Goal: Task Accomplishment & Management: Use online tool/utility

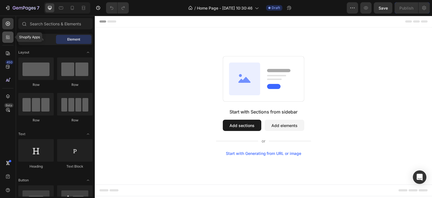
click at [10, 37] on icon at bounding box center [9, 38] width 2 height 2
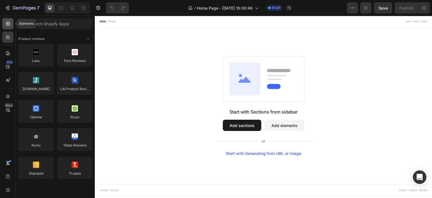
click at [7, 28] on div at bounding box center [7, 23] width 11 height 11
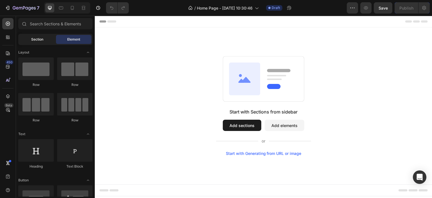
click at [38, 41] on span "Section" at bounding box center [37, 39] width 12 height 5
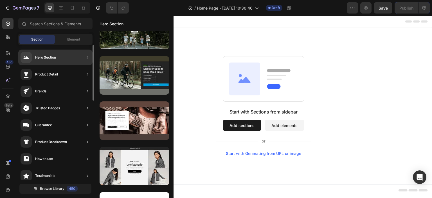
scroll to position [282, 0]
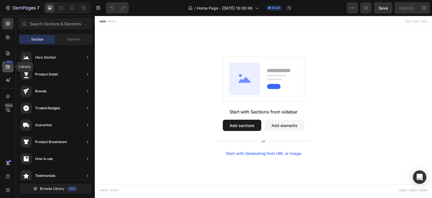
click at [8, 62] on div "450" at bounding box center [9, 62] width 8 height 5
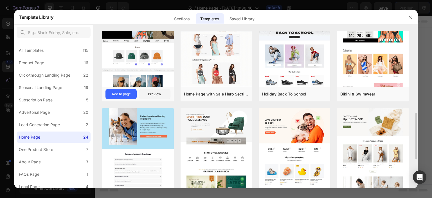
scroll to position [84, 0]
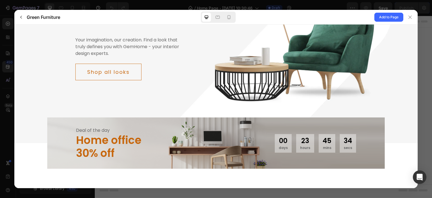
scroll to position [0, 0]
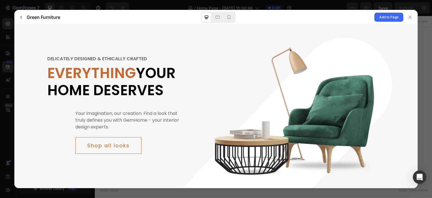
drag, startPoint x: 416, startPoint y: 154, endPoint x: 422, endPoint y: 49, distance: 105.6
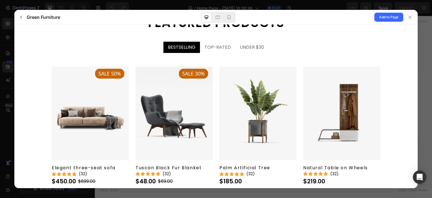
scroll to position [647, 0]
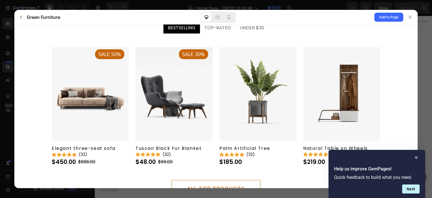
click at [416, 159] on icon "Hide survey" at bounding box center [416, 157] width 7 height 7
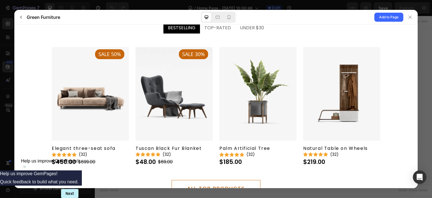
click at [26, 167] on div "people are buying Featured products BESTSELLING TOP-RATED UNDER $30" at bounding box center [216, 91] width 395 height 209
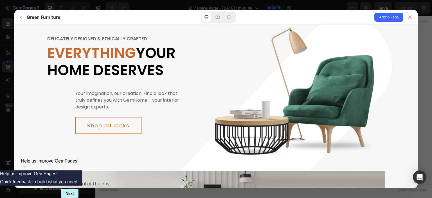
scroll to position [0, 0]
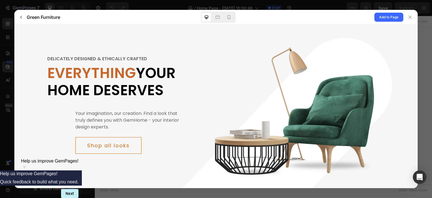
drag, startPoint x: 415, startPoint y: 101, endPoint x: 432, endPoint y: 57, distance: 46.3
click at [408, 19] on icon at bounding box center [410, 17] width 5 height 5
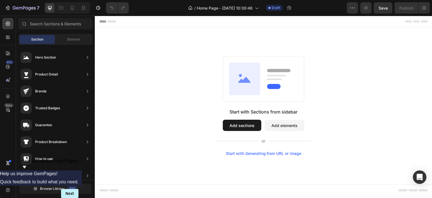
click at [239, 50] on div "Start with Sections from sidebar Add sections Add elements Start with Generatin…" at bounding box center [264, 105] width 338 height 157
click at [253, 48] on div "Start with Sections from sidebar Add sections Add elements Start with Generatin…" at bounding box center [264, 105] width 338 height 157
click at [347, 39] on div "Start with Sections from sidebar Add sections Add elements Start with Generatin…" at bounding box center [264, 105] width 338 height 157
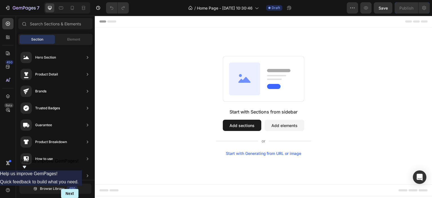
click at [347, 39] on div "Start with Sections from sidebar Add sections Add elements Start with Generatin…" at bounding box center [264, 105] width 338 height 157
click at [253, 193] on div "Footer" at bounding box center [263, 190] width 329 height 11
drag, startPoint x: 266, startPoint y: 167, endPoint x: 179, endPoint y: 55, distance: 142.2
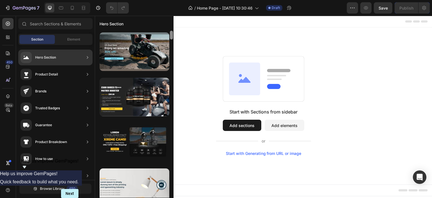
click at [171, 34] on div at bounding box center [171, 35] width 3 height 9
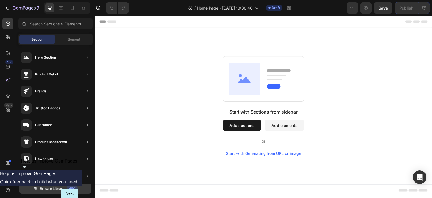
click at [44, 189] on span "Browse Library" at bounding box center [52, 188] width 24 height 5
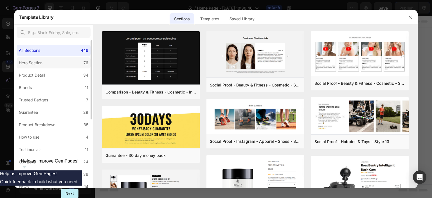
click at [41, 65] on div "Hero Section" at bounding box center [31, 62] width 24 height 7
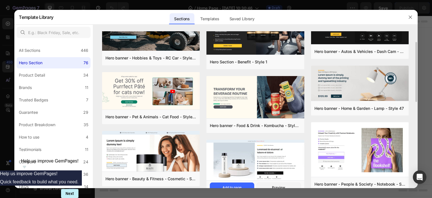
scroll to position [84, 0]
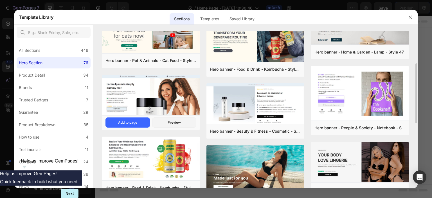
click at [160, 98] on img at bounding box center [151, 95] width 98 height 42
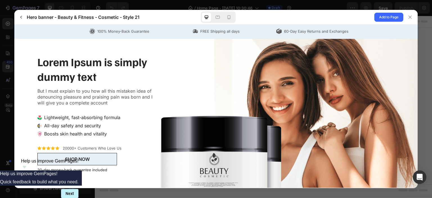
scroll to position [0, 0]
click at [408, 19] on icon at bounding box center [410, 17] width 5 height 5
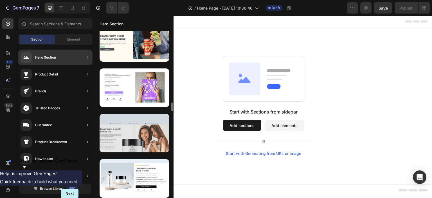
scroll to position [292, 0]
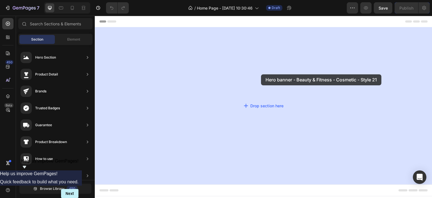
drag, startPoint x: 225, startPoint y: 95, endPoint x: 261, endPoint y: 74, distance: 41.6
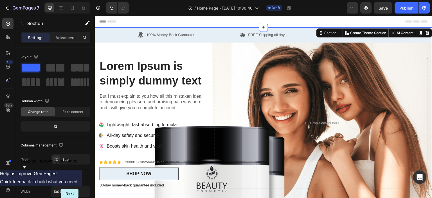
click at [217, 20] on div "Header" at bounding box center [263, 21] width 329 height 11
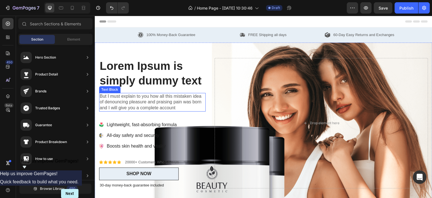
click at [203, 105] on p "But I must explain to you how all this mistaken idea of denouncing pleasure and…" at bounding box center [152, 101] width 105 height 17
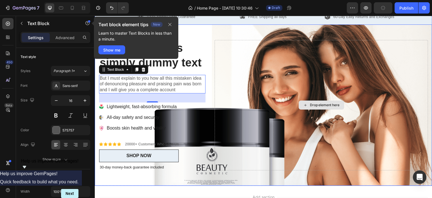
scroll to position [0, 0]
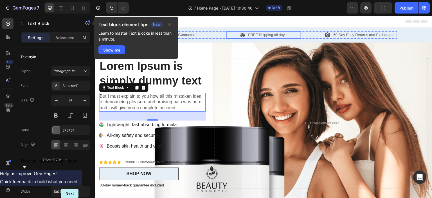
click at [229, 32] on div "FREE Shipping all days" at bounding box center [263, 34] width 74 height 7
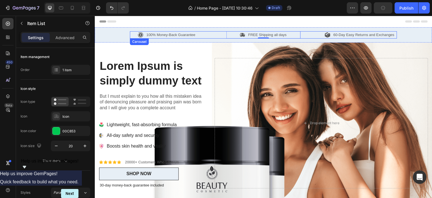
click at [205, 36] on div "100% Money-Back Guarantee Item List FREE Shipping all days Item List 0 60-Day E…" at bounding box center [263, 34] width 267 height 7
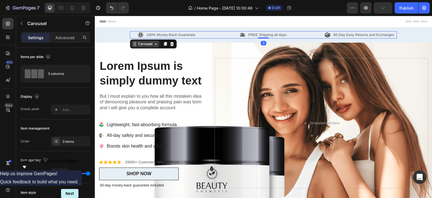
click at [144, 47] on div "Carousel" at bounding box center [145, 44] width 28 height 7
click at [143, 44] on div "Carousel" at bounding box center [145, 43] width 17 height 5
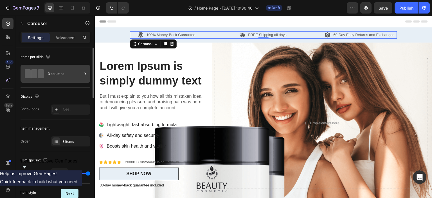
click at [58, 74] on div "3 columns" at bounding box center [65, 73] width 34 height 13
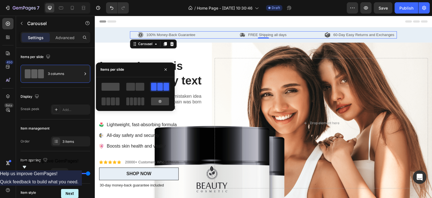
click at [116, 87] on span at bounding box center [111, 87] width 18 height 8
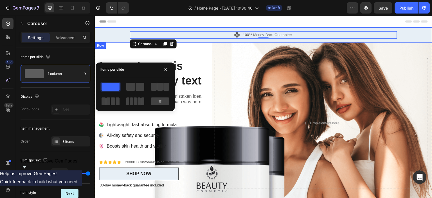
click at [403, 39] on div "100% Money-Back Guarantee Item List FREE Shipping all days Item List 60-Day Eas…" at bounding box center [264, 34] width 338 height 15
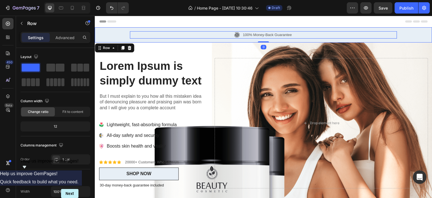
click at [254, 33] on p "100% Money-Back Guarantee" at bounding box center [267, 35] width 49 height 6
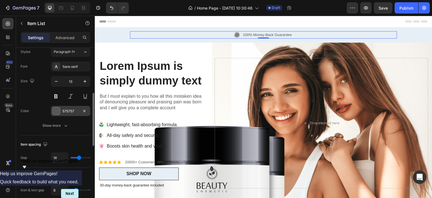
scroll to position [113, 0]
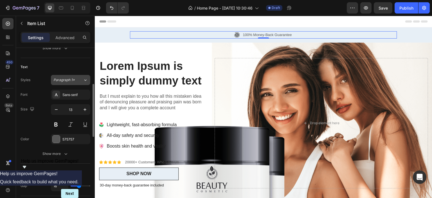
click at [69, 77] on span "Paragraph 1*" at bounding box center [63, 79] width 21 height 5
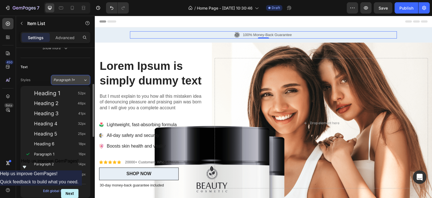
click at [71, 84] on button "Paragraph 1*" at bounding box center [70, 80] width 39 height 10
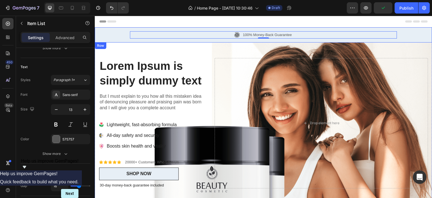
click at [174, 39] on div "100% Money-Back Guarantee Item List 0 FREE Shipping all days Item List 60-Day E…" at bounding box center [264, 34] width 338 height 15
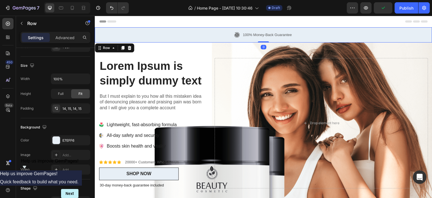
scroll to position [0, 0]
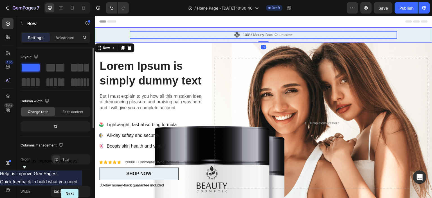
click at [166, 33] on div "100% Money-Back Guarantee" at bounding box center [263, 34] width 267 height 7
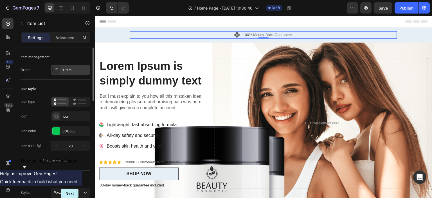
click at [54, 69] on icon at bounding box center [56, 70] width 5 height 5
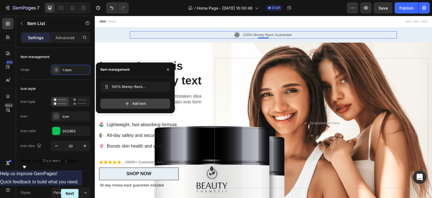
click at [116, 104] on div "Add item" at bounding box center [135, 103] width 70 height 10
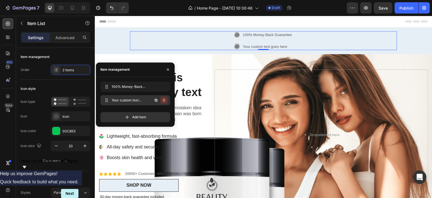
click at [165, 100] on icon "button" at bounding box center [164, 100] width 5 height 5
click at [159, 100] on div "Delete" at bounding box center [160, 100] width 10 height 5
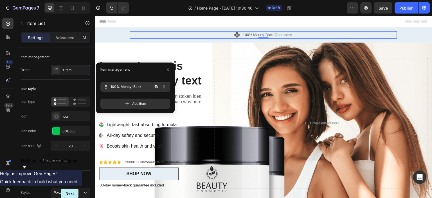
click at [133, 86] on span "100% Money-Back Guarantee" at bounding box center [132, 86] width 42 height 5
click at [125, 87] on span "100% Money-Back Guarantee" at bounding box center [128, 86] width 32 height 5
click at [125, 86] on span "100% Money-Back Guarantee" at bounding box center [128, 86] width 32 height 5
drag, startPoint x: 122, startPoint y: 86, endPoint x: 132, endPoint y: 86, distance: 10.4
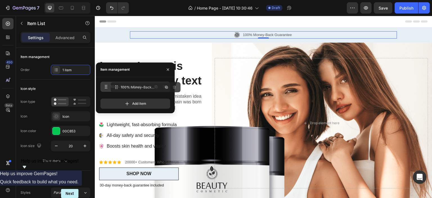
click at [132, 86] on span "100% Money-Back Guarantee" at bounding box center [132, 86] width 42 height 5
click at [140, 86] on span "100% Money-Back Guarantee" at bounding box center [132, 86] width 42 height 5
click at [143, 86] on span "100% Money-Back Guarantee" at bounding box center [128, 86] width 32 height 5
click at [107, 85] on icon at bounding box center [106, 86] width 5 height 5
click at [106, 86] on icon at bounding box center [106, 86] width 5 height 5
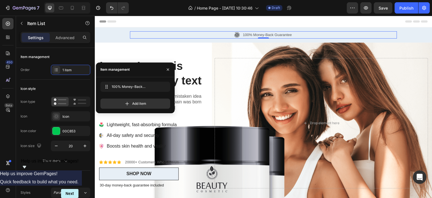
drag, startPoint x: 107, startPoint y: 87, endPoint x: 108, endPoint y: 95, distance: 8.0
click at [108, 95] on div "100% Money-Back Guarantee 100% Money-Back Guarantee Add item" at bounding box center [137, 95] width 74 height 27
click at [166, 69] on icon "button" at bounding box center [168, 69] width 5 height 5
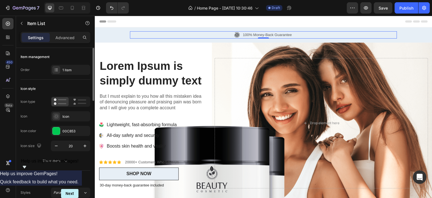
scroll to position [28, 0]
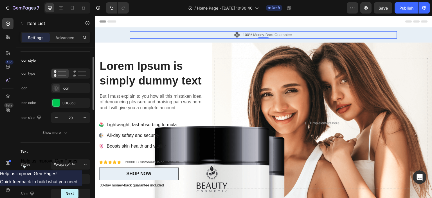
click at [65, 43] on div "Settings Advanced" at bounding box center [55, 40] width 79 height 16
click at [65, 39] on p "Advanced" at bounding box center [64, 38] width 19 height 6
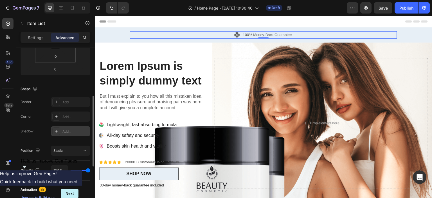
scroll to position [169, 0]
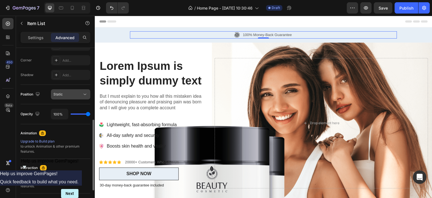
click at [69, 95] on div "Static" at bounding box center [67, 94] width 29 height 5
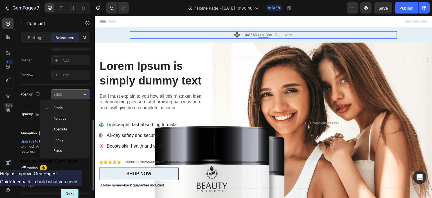
click at [72, 93] on div "Static" at bounding box center [67, 94] width 29 height 5
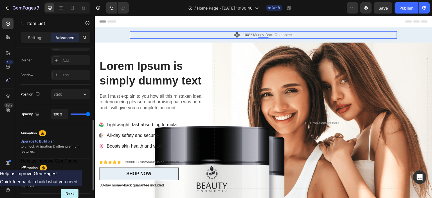
scroll to position [224, 0]
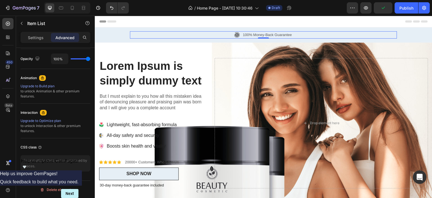
click at [36, 31] on div "Sections(18) Elements(83) Section Element Hero Section Product Detail Brands Tr…" at bounding box center [55, 107] width 79 height 182
click at [37, 35] on p "Settings" at bounding box center [36, 38] width 16 height 6
type input "8"
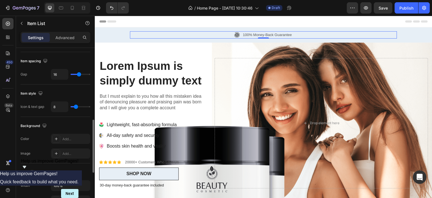
type input "17"
type input "18"
type input "19"
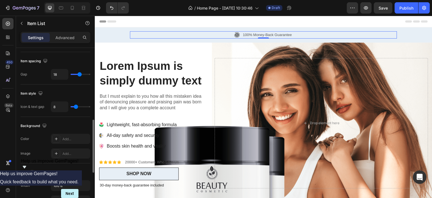
type input "19"
type input "20"
type input "22"
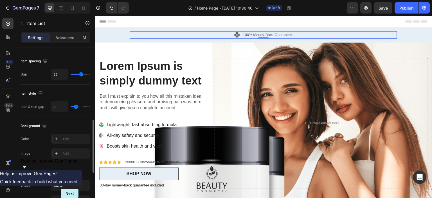
type input "24"
type input "25"
type input "26"
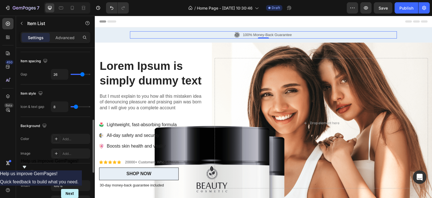
type input "26"
type input "27"
type input "28"
drag, startPoint x: 79, startPoint y: 73, endPoint x: 83, endPoint y: 73, distance: 3.9
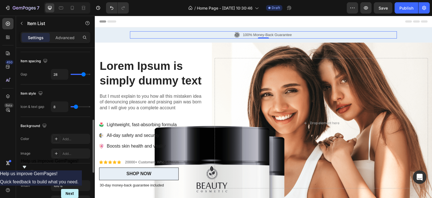
type input "28"
click at [83, 74] on input "range" at bounding box center [81, 74] width 20 height 1
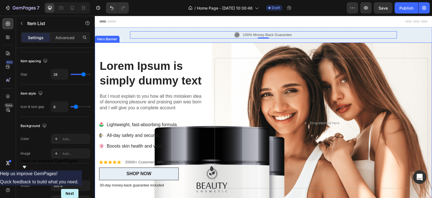
type input "16"
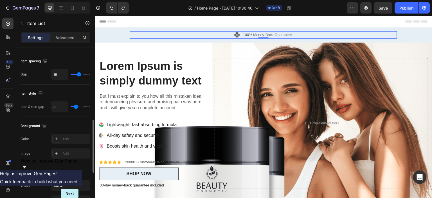
click at [76, 55] on div "Item spacing Gap 16" at bounding box center [56, 68] width 70 height 32
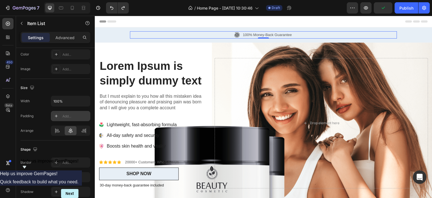
scroll to position [352, 0]
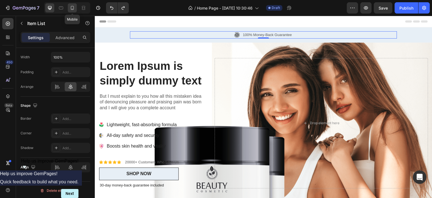
click at [74, 7] on icon at bounding box center [72, 8] width 6 height 6
type input "15"
type input "12"
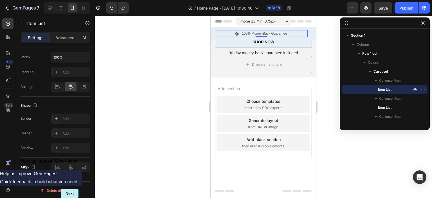
click at [224, 32] on div "100% Money-Back Guarantee" at bounding box center [261, 33] width 93 height 7
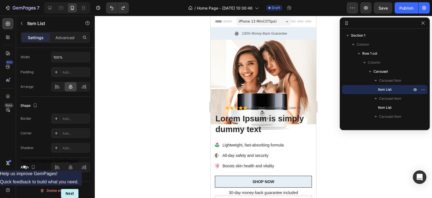
click at [297, 21] on icon at bounding box center [300, 21] width 7 height 2
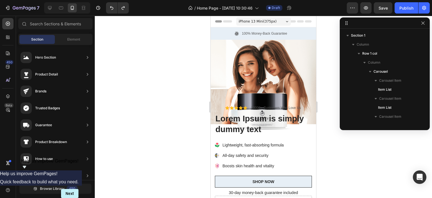
click at [297, 21] on icon at bounding box center [300, 21] width 7 height 2
click at [231, 33] on div "100% Money-Back Guarantee" at bounding box center [261, 33] width 93 height 7
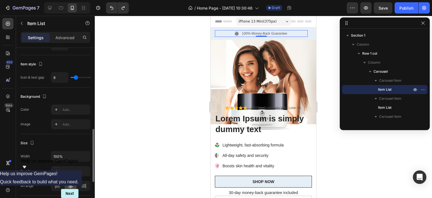
scroll to position [309, 0]
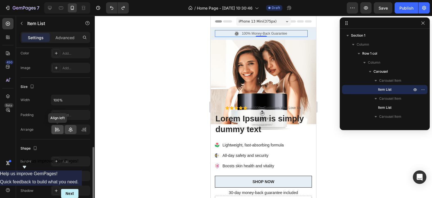
click at [57, 128] on icon at bounding box center [58, 130] width 6 height 6
click at [71, 129] on icon at bounding box center [71, 129] width 4 height 5
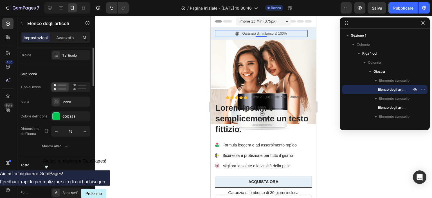
scroll to position [0, 0]
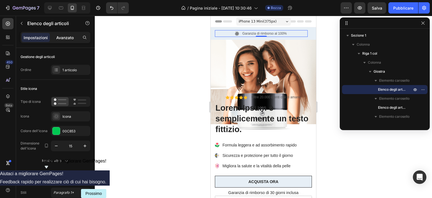
click at [62, 35] on p "Avanzato" at bounding box center [64, 38] width 17 height 6
type input "100%"
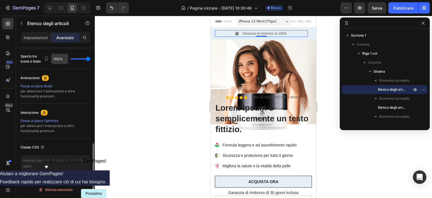
scroll to position [168, 0]
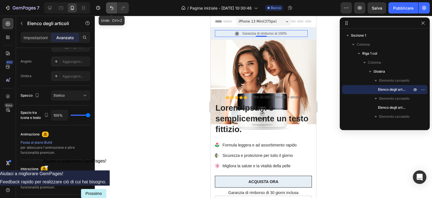
click at [110, 8] on icon "Annulla/Ripristina" at bounding box center [112, 8] width 6 height 6
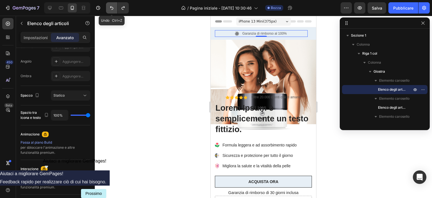
click at [110, 8] on icon "Annulla/Ripristina" at bounding box center [112, 8] width 6 height 6
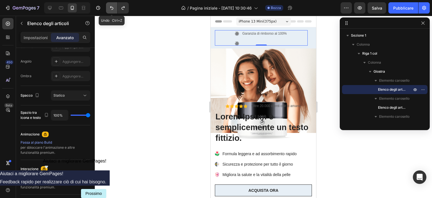
click at [110, 8] on icon "Annulla/Ripristina" at bounding box center [112, 8] width 6 height 6
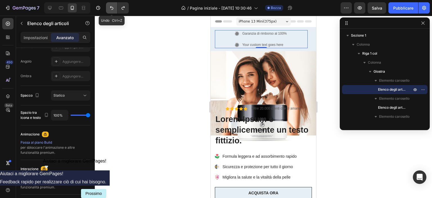
click at [110, 8] on icon "Annulla/Ripristina" at bounding box center [112, 8] width 6 height 6
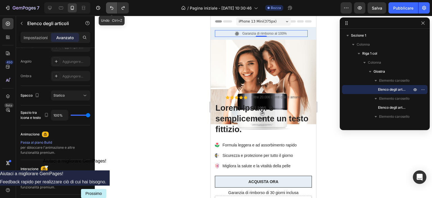
click at [110, 8] on icon "Annulla/Ripristina" at bounding box center [112, 8] width 6 height 6
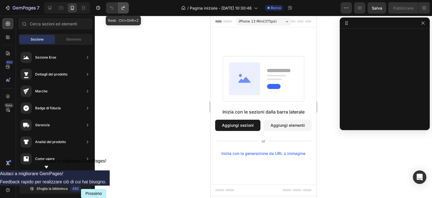
click at [122, 8] on icon "Annulla/Ripristina" at bounding box center [123, 8] width 6 height 6
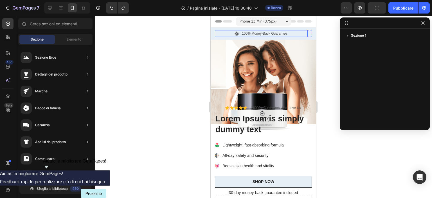
click at [221, 30] on div "100% Money-Back Guarantee" at bounding box center [261, 33] width 93 height 7
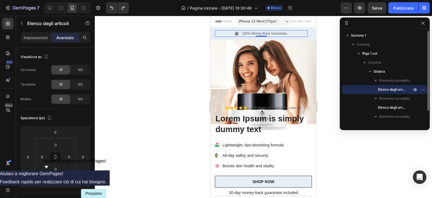
click at [381, 87] on span "Elenco degli articoli" at bounding box center [392, 90] width 28 height 6
click at [380, 106] on font "Elenco degli articoli" at bounding box center [393, 107] width 31 height 4
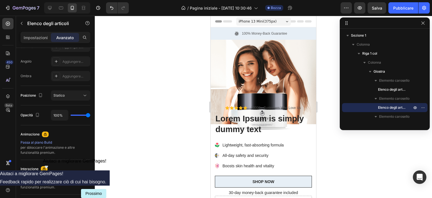
click at [39, 36] on font "Impostazioni" at bounding box center [36, 37] width 24 height 5
type input "8"
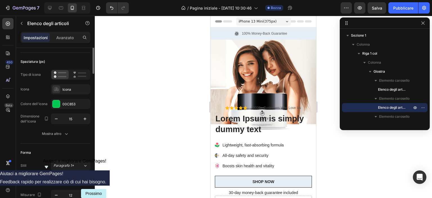
scroll to position [0, 0]
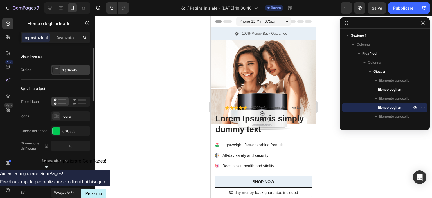
click at [56, 68] on icon at bounding box center [56, 70] width 5 height 5
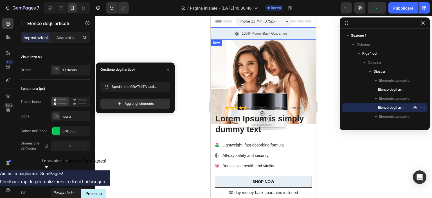
click at [213, 29] on div "100% Money-Back Guarantee Item List FREE Shipping all days Item List 0 60-Day E…" at bounding box center [263, 33] width 105 height 12
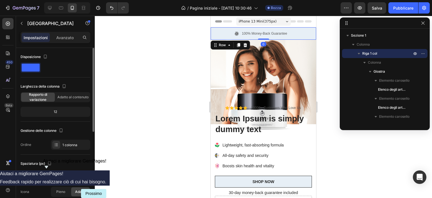
scroll to position [56, 0]
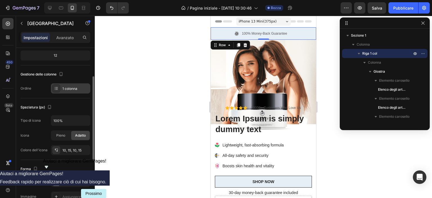
click at [59, 86] on div at bounding box center [56, 88] width 8 height 8
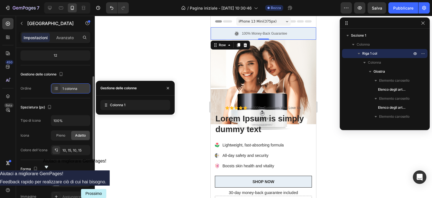
click at [59, 86] on div at bounding box center [56, 88] width 8 height 8
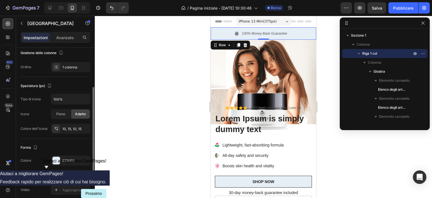
scroll to position [0, 0]
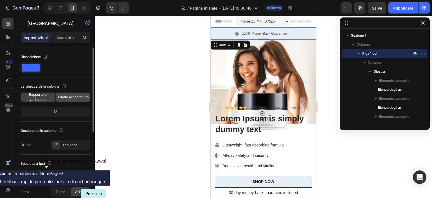
click at [57, 96] on font "Adatto al contenuto" at bounding box center [72, 97] width 31 height 4
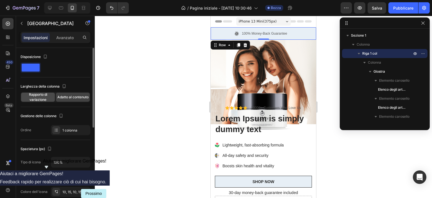
click at [46, 95] on font "Rapporto di variazione" at bounding box center [38, 96] width 18 height 9
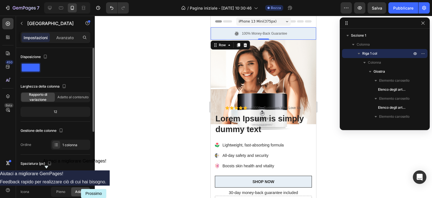
click at [50, 112] on div "12" at bounding box center [56, 112] width 68 height 8
click at [57, 112] on div "12" at bounding box center [56, 112] width 68 height 8
click at [39, 98] on font "Rapporto di variazione" at bounding box center [38, 96] width 18 height 9
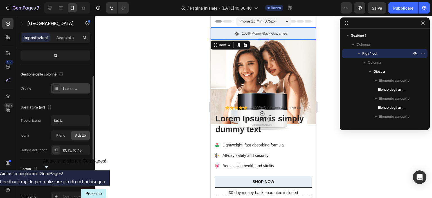
click at [54, 90] on div at bounding box center [56, 88] width 8 height 8
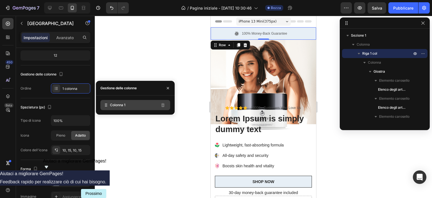
click at [134, 104] on div "Colonna 1" at bounding box center [135, 105] width 70 height 10
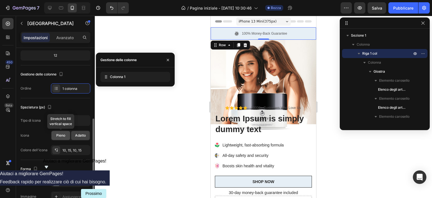
scroll to position [84, 0]
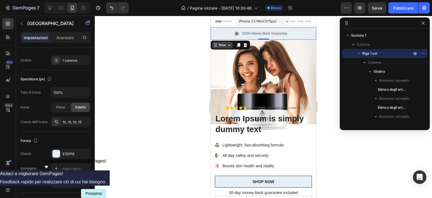
click at [230, 46] on icon at bounding box center [229, 45] width 5 height 5
click at [229, 47] on icon at bounding box center [229, 45] width 5 height 5
click at [211, 35] on div "Section" at bounding box center [220, 35] width 19 height 9
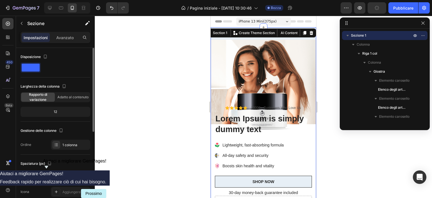
scroll to position [56, 0]
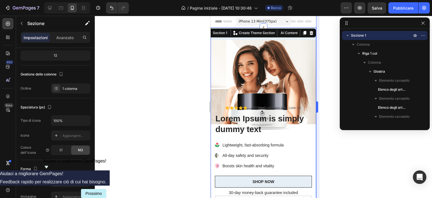
click at [325, 65] on div at bounding box center [263, 107] width 337 height 182
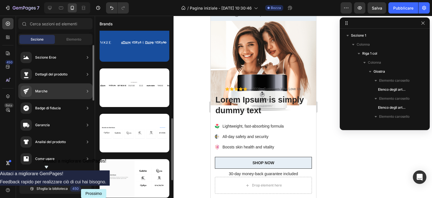
scroll to position [101, 0]
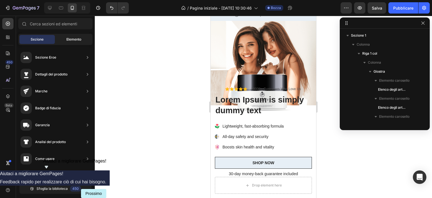
click at [77, 38] on font "Elemento" at bounding box center [73, 39] width 15 height 4
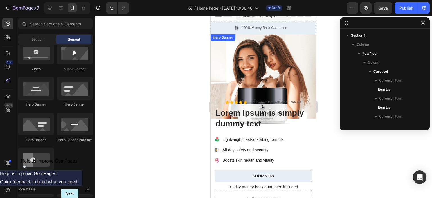
scroll to position [0, 0]
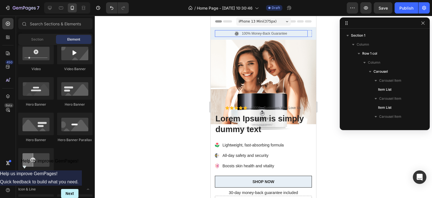
click at [283, 32] on p "100% Money-Back Guarantee" at bounding box center [264, 33] width 45 height 5
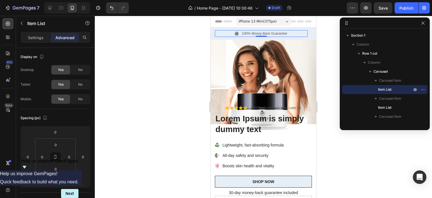
click at [245, 32] on p "100% Money-Back Guarantee" at bounding box center [264, 33] width 45 height 5
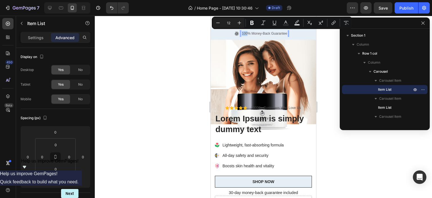
click at [246, 32] on p "100% Money-Back Guarantee" at bounding box center [264, 33] width 45 height 5
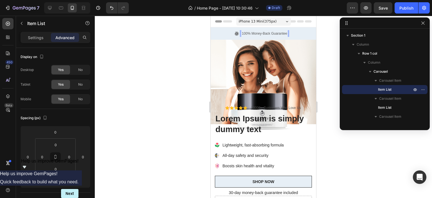
click at [253, 32] on p "100% Money-Back Guarantee" at bounding box center [264, 33] width 45 height 5
click at [42, 39] on p "Settings" at bounding box center [36, 38] width 16 height 6
type input "8"
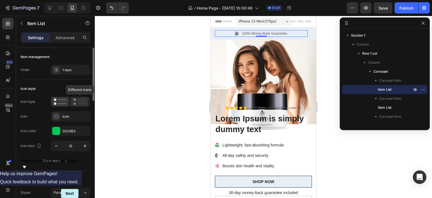
click at [72, 99] on div at bounding box center [80, 101] width 18 height 9
click at [59, 100] on rect at bounding box center [62, 99] width 8 height 1
click at [71, 99] on div at bounding box center [80, 101] width 18 height 9
click at [57, 101] on icon at bounding box center [60, 101] width 13 height 7
click at [80, 101] on icon at bounding box center [79, 101] width 13 height 7
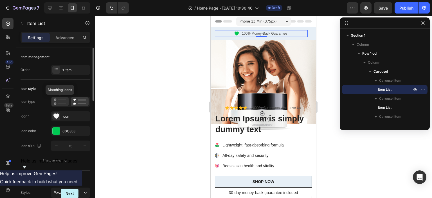
click at [58, 98] on icon at bounding box center [60, 101] width 13 height 7
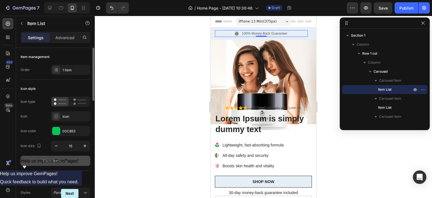
click at [57, 157] on button "Show more" at bounding box center [56, 161] width 70 height 10
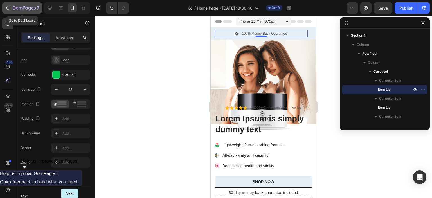
click at [6, 9] on icon "button" at bounding box center [8, 8] width 6 height 6
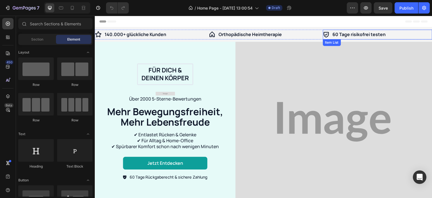
click at [392, 34] on div "60 Tage risikofrei testen" at bounding box center [377, 35] width 109 height 10
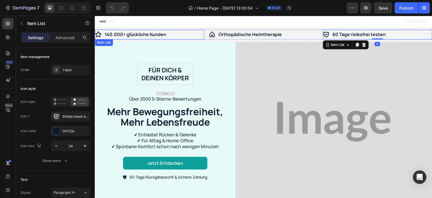
click at [141, 33] on p "140.000+ glückliche Kunden" at bounding box center [136, 34] width 62 height 8
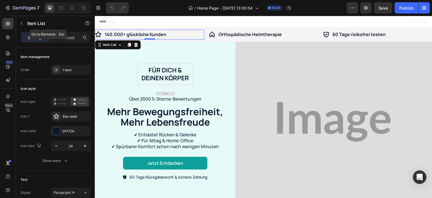
click at [51, 9] on icon at bounding box center [50, 8] width 6 height 6
click at [73, 10] on icon at bounding box center [72, 8] width 6 height 6
type input "16"
type input "12"
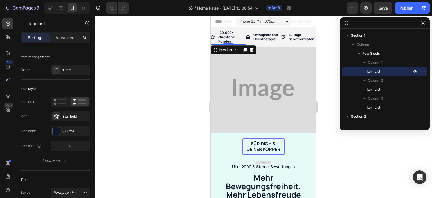
click at [423, 24] on icon "button" at bounding box center [423, 23] width 5 height 5
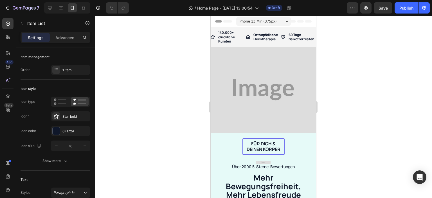
click at [297, 22] on icon at bounding box center [300, 21] width 7 height 2
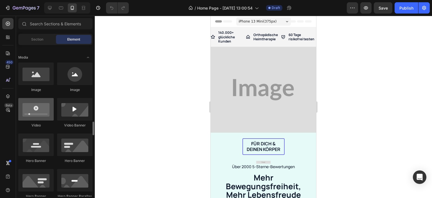
scroll to position [225, 0]
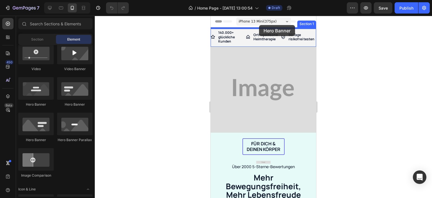
drag, startPoint x: 250, startPoint y: 104, endPoint x: 259, endPoint y: 25, distance: 79.3
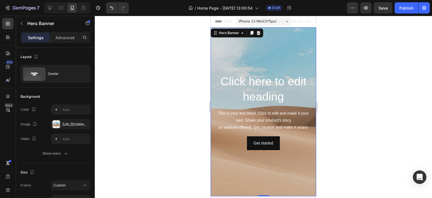
scroll to position [113, 0]
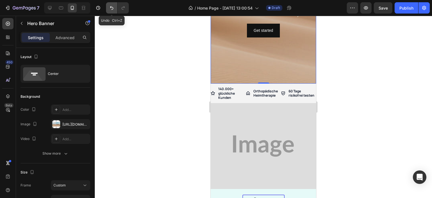
click at [110, 9] on icon "Undo/Redo" at bounding box center [112, 8] width 6 height 6
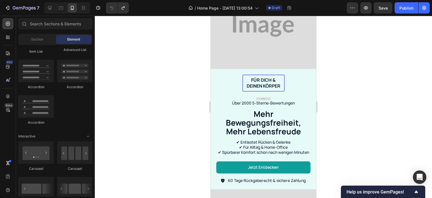
scroll to position [0, 0]
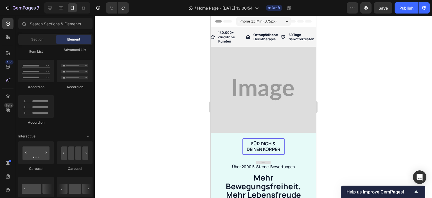
drag, startPoint x: 314, startPoint y: 82, endPoint x: 527, endPoint y: 44, distance: 216.3
click at [242, 57] on img at bounding box center [263, 90] width 105 height 86
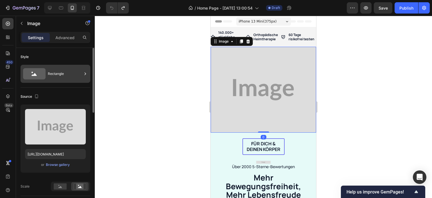
click at [40, 73] on icon at bounding box center [34, 73] width 23 height 11
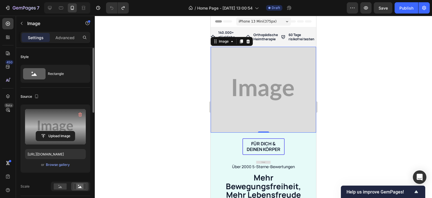
click at [53, 117] on label at bounding box center [55, 126] width 61 height 35
click at [53, 131] on input "file" at bounding box center [55, 136] width 39 height 10
type input "C:\fakepath\061277d3-ed5d-43b7-3904-68b7362e2500.avif"
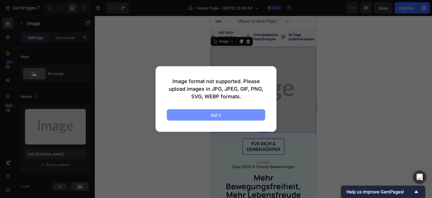
click at [220, 118] on button "Got it" at bounding box center [216, 114] width 98 height 11
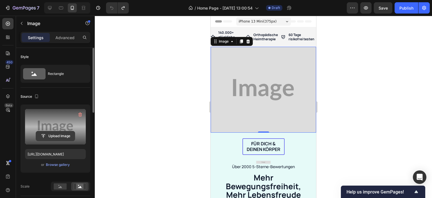
click at [60, 131] on input "file" at bounding box center [55, 136] width 39 height 10
click at [62, 127] on label at bounding box center [55, 126] width 61 height 35
click at [62, 131] on input "file" at bounding box center [55, 136] width 39 height 10
type input "C:\fakepath\w600 (2).avif"
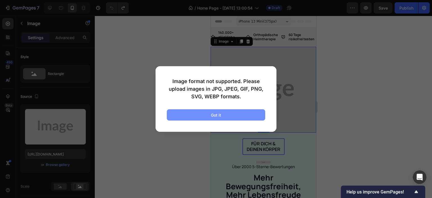
click at [217, 112] on div "Got it" at bounding box center [216, 115] width 10 height 6
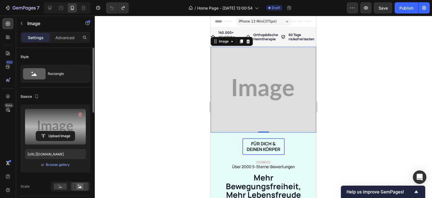
click at [46, 114] on label at bounding box center [55, 126] width 61 height 35
click at [46, 131] on input "file" at bounding box center [55, 136] width 39 height 10
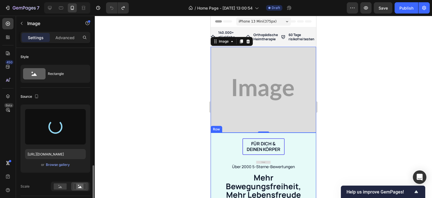
scroll to position [84, 0]
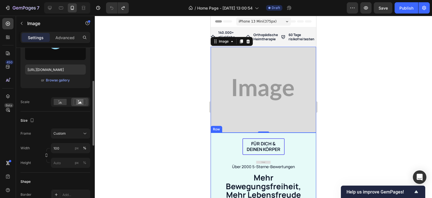
type input "[URL][DOMAIN_NAME]"
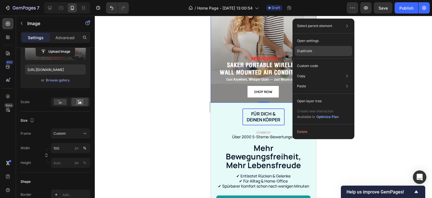
click at [309, 50] on p "Duplicate" at bounding box center [304, 50] width 15 height 5
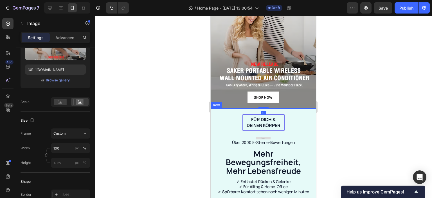
scroll to position [146, 0]
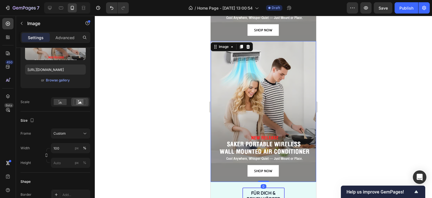
click at [275, 84] on img at bounding box center [263, 111] width 105 height 141
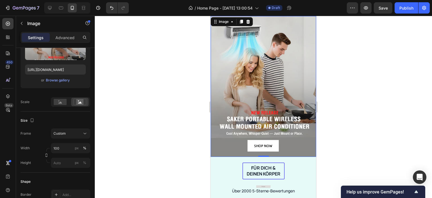
scroll to position [174, 0]
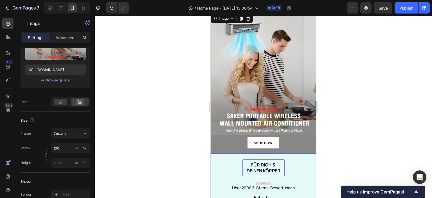
click at [277, 77] on img at bounding box center [263, 83] width 105 height 141
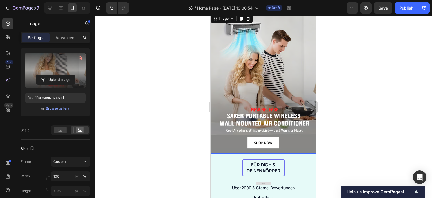
click at [48, 68] on label at bounding box center [55, 70] width 61 height 35
click at [48, 75] on input "file" at bounding box center [55, 80] width 39 height 10
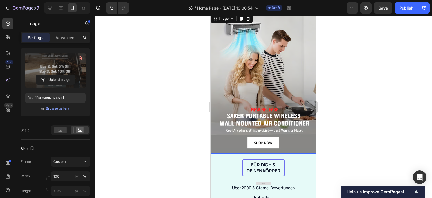
type input "[URL][DOMAIN_NAME]"
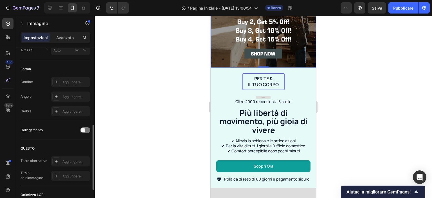
scroll to position [258, 0]
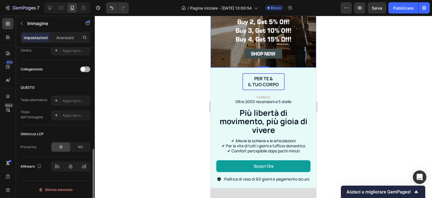
click at [81, 67] on div at bounding box center [85, 69] width 10 height 6
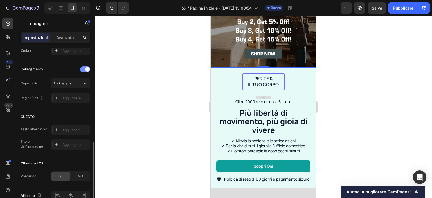
click at [83, 71] on div at bounding box center [85, 69] width 10 height 6
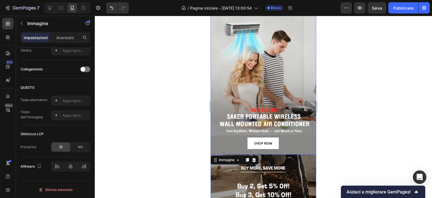
scroll to position [0, 0]
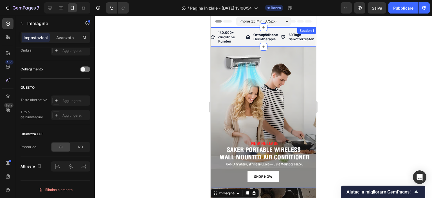
click at [239, 28] on div "140.000+ glückliche Kunden Item List Orthopädische Heimtherapie Item List 60 Ta…" at bounding box center [263, 36] width 105 height 19
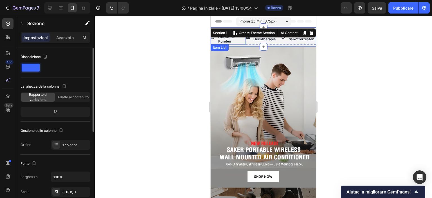
click at [52, 113] on div "12" at bounding box center [56, 112] width 68 height 8
click at [54, 112] on font "12" at bounding box center [55, 111] width 3 height 4
click at [68, 95] on font "Adatto al contenuto" at bounding box center [72, 97] width 31 height 4
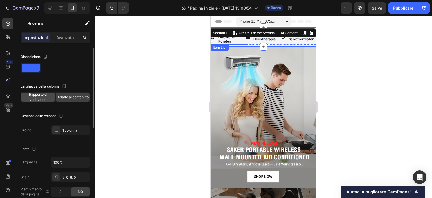
click at [42, 96] on span "Rapporto di variazione" at bounding box center [38, 97] width 34 height 10
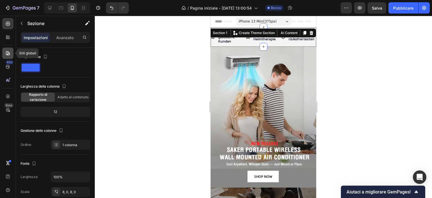
click at [6, 52] on icon at bounding box center [8, 53] width 4 height 4
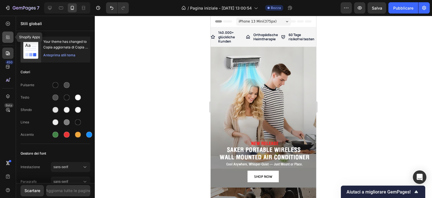
click at [8, 37] on icon at bounding box center [9, 38] width 2 height 2
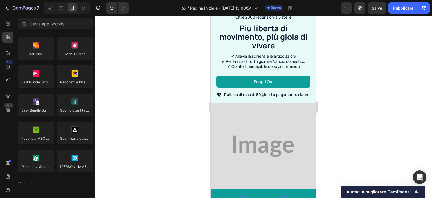
scroll to position [225, 0]
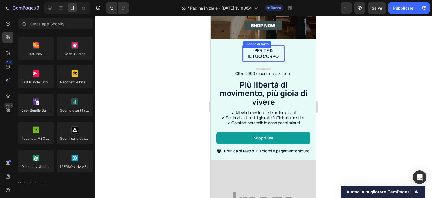
click at [263, 53] on font "il tuo corpo" at bounding box center [263, 56] width 31 height 6
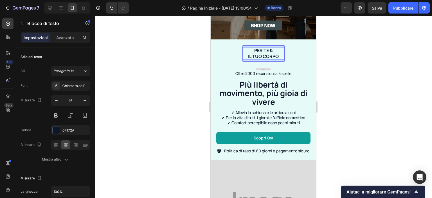
click at [271, 53] on p "il tuo corpo" at bounding box center [263, 56] width 41 height 6
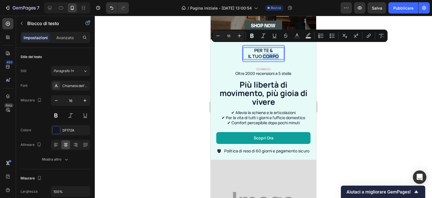
click at [281, 53] on p "il tuo corpo" at bounding box center [263, 56] width 41 height 6
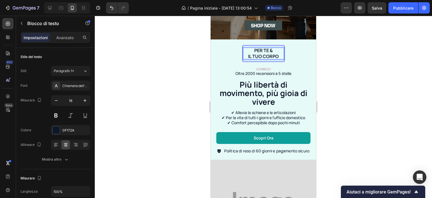
click at [280, 53] on p "il tuo corpo" at bounding box center [263, 56] width 41 height 6
click at [278, 53] on p "il tuo corpo" at bounding box center [263, 56] width 41 height 6
click at [257, 48] on p "Per te &" at bounding box center [263, 51] width 41 height 6
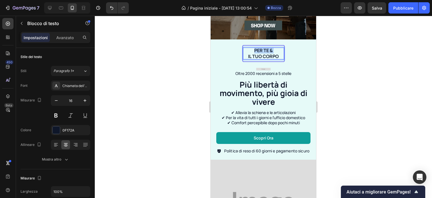
click at [257, 48] on p "Per te &" at bounding box center [263, 51] width 41 height 6
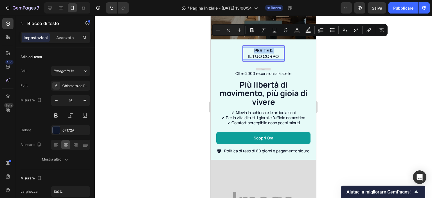
click at [257, 48] on p "Per te &" at bounding box center [263, 51] width 41 height 6
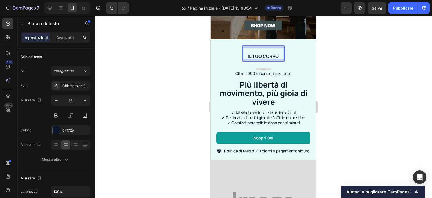
click at [270, 53] on p "il tuo corpo" at bounding box center [263, 56] width 41 height 6
drag, startPoint x: 276, startPoint y: 46, endPoint x: 243, endPoint y: 46, distance: 33.2
click at [243, 53] on p "il tuo corpo" at bounding box center [263, 56] width 41 height 6
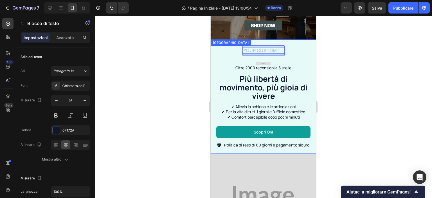
click at [295, 45] on div "Blocco di testo 0 Riga Immagine Oltre 2000 recensioni a 5 stelle Blocco di test…" at bounding box center [263, 96] width 94 height 103
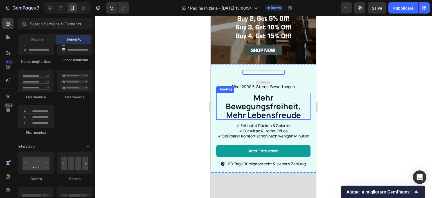
scroll to position [197, 0]
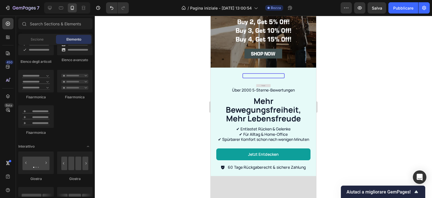
click at [336, 71] on div at bounding box center [263, 107] width 337 height 182
click at [183, 72] on div at bounding box center [263, 107] width 337 height 182
click at [110, 9] on icon "Annulla/Ripristina" at bounding box center [112, 8] width 6 height 6
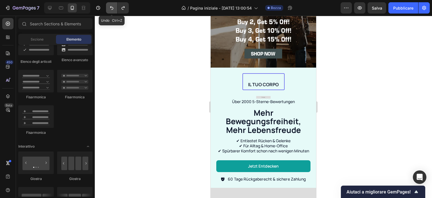
click at [111, 10] on icon "Annulla/Ripristina" at bounding box center [112, 8] width 6 height 6
click at [133, 55] on div at bounding box center [263, 107] width 337 height 182
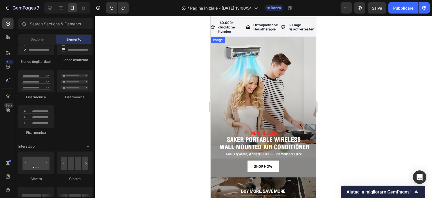
scroll to position [0, 0]
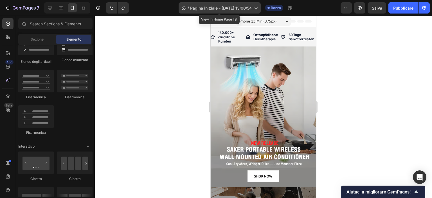
click at [195, 5] on span "Pagina iniziale - [DATE] 13:00:54" at bounding box center [221, 8] width 62 height 6
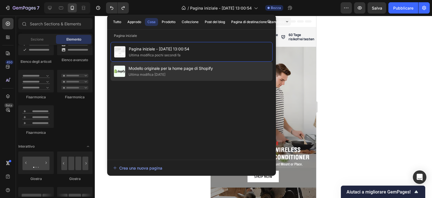
click at [179, 72] on div "Ultima modifica [DATE]" at bounding box center [171, 75] width 84 height 6
